Goal: Task Accomplishment & Management: Use online tool/utility

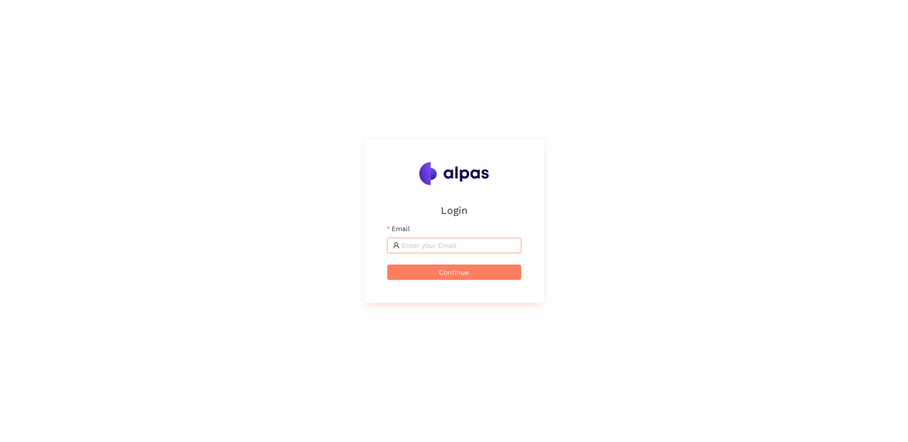
type input "[DOMAIN_NAME][EMAIL_ADDRESS][DOMAIN_NAME]"
click at [456, 273] on span "Continue" at bounding box center [454, 272] width 30 height 11
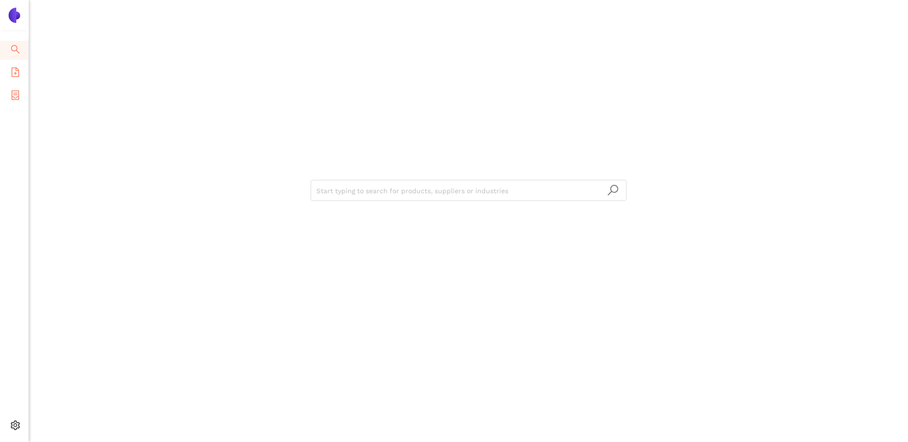
drag, startPoint x: 23, startPoint y: 76, endPoint x: 12, endPoint y: 98, distance: 25.0
click at [23, 76] on li "eSourcing Templates" at bounding box center [14, 73] width 28 height 19
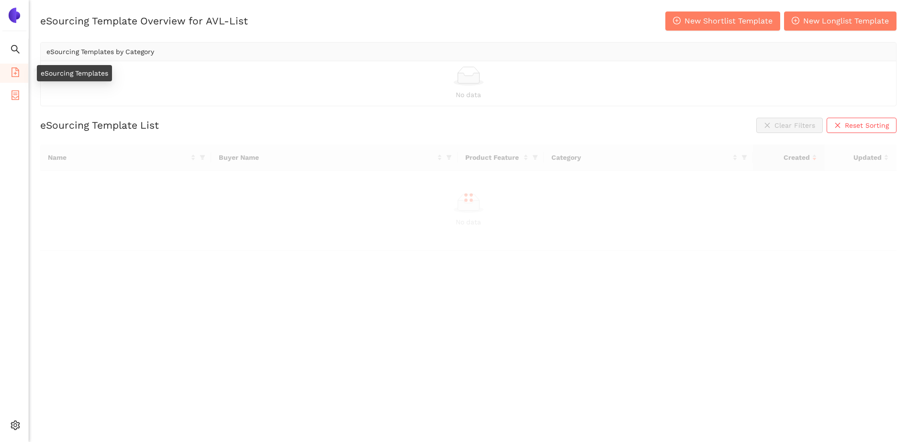
click at [12, 98] on icon "container" at bounding box center [15, 95] width 8 height 10
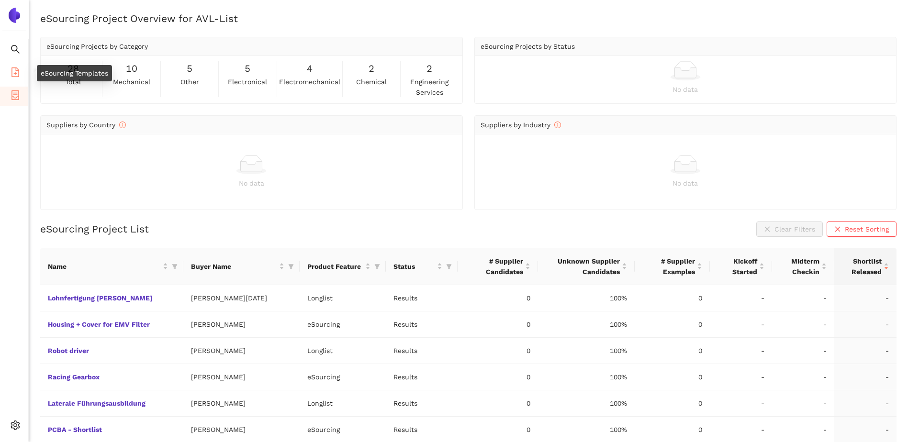
click at [12, 79] on span "file-add" at bounding box center [16, 73] width 10 height 19
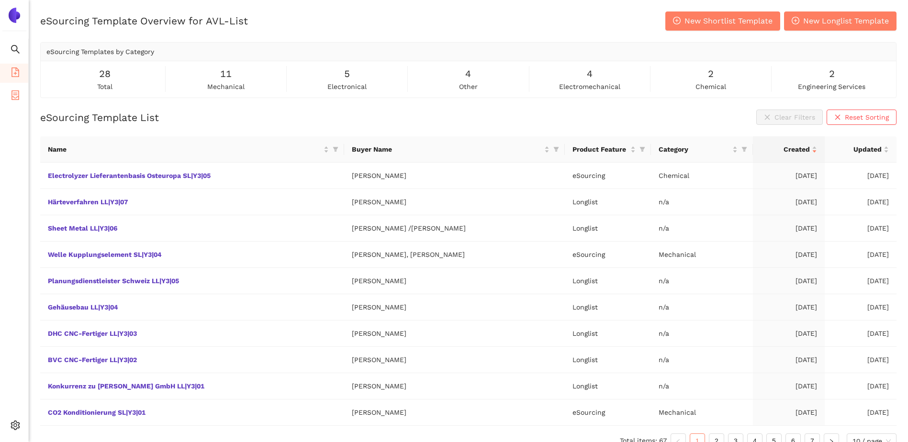
click at [15, 97] on icon "container" at bounding box center [16, 95] width 10 height 10
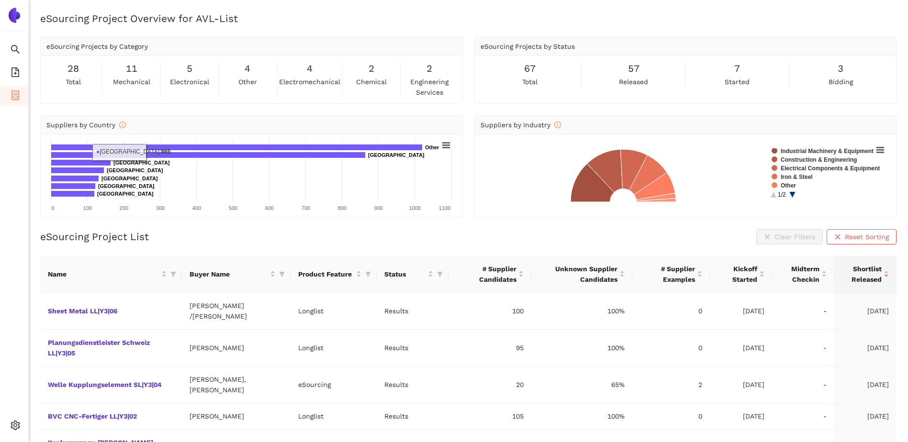
click at [140, 111] on div "eSourcing Project Overview for AVL-List eSourcing Projects by Category 28 total…" at bounding box center [468, 232] width 879 height 442
click at [156, 100] on div "28 total 11 mechanical 5 electronical 4 other 4 electromechanical 2 chemical 2 …" at bounding box center [251, 78] width 421 height 47
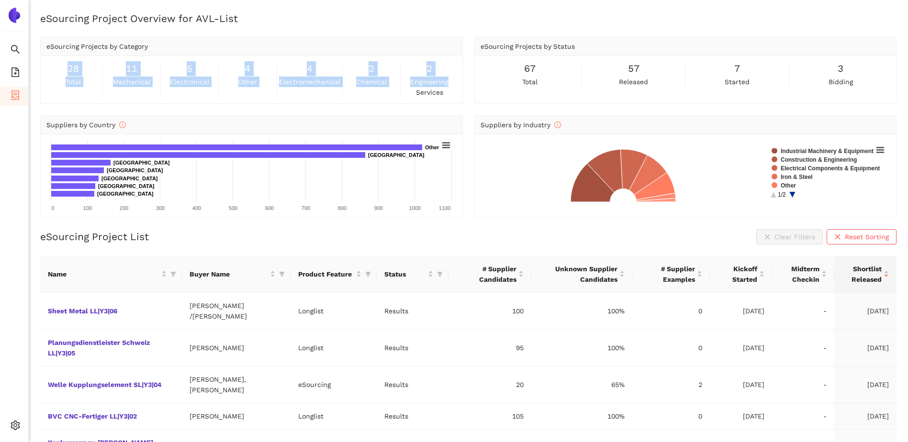
drag, startPoint x: 67, startPoint y: 67, endPoint x: 451, endPoint y: 87, distance: 384.6
click at [451, 87] on div "28 total 11 mechanical 5 electronical 4 other 4 electromechanical 2 chemical 2 …" at bounding box center [251, 79] width 410 height 36
drag, startPoint x: 451, startPoint y: 87, endPoint x: 69, endPoint y: 68, distance: 382.2
click at [69, 68] on div "28 total 11 mechanical 5 electronical 4 other 4 electromechanical 2 chemical 2 …" at bounding box center [251, 79] width 410 height 36
drag, startPoint x: 69, startPoint y: 68, endPoint x: 158, endPoint y: 100, distance: 94.0
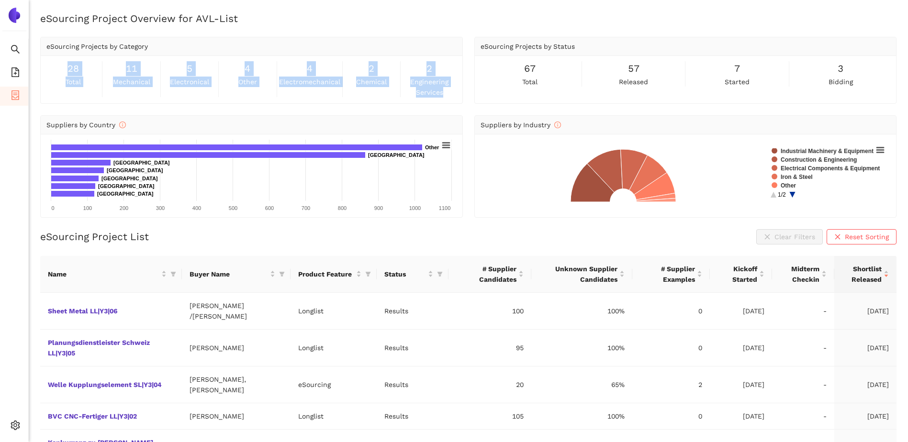
click at [158, 100] on div "28 total 11 mechanical 5 electronical 4 other 4 electromechanical 2 chemical 2 …" at bounding box center [251, 78] width 421 height 47
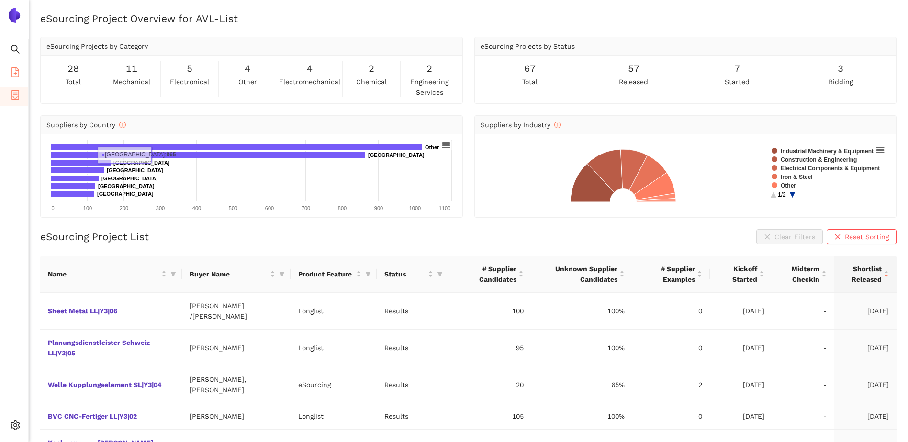
click at [16, 75] on icon "file-add" at bounding box center [16, 72] width 10 height 10
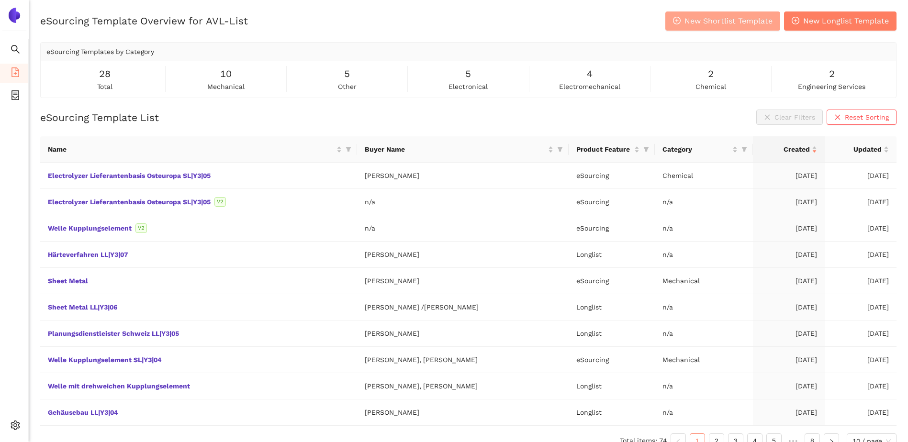
click at [697, 26] on span "New Shortlist Template" at bounding box center [728, 21] width 88 height 12
